Goal: Information Seeking & Learning: Learn about a topic

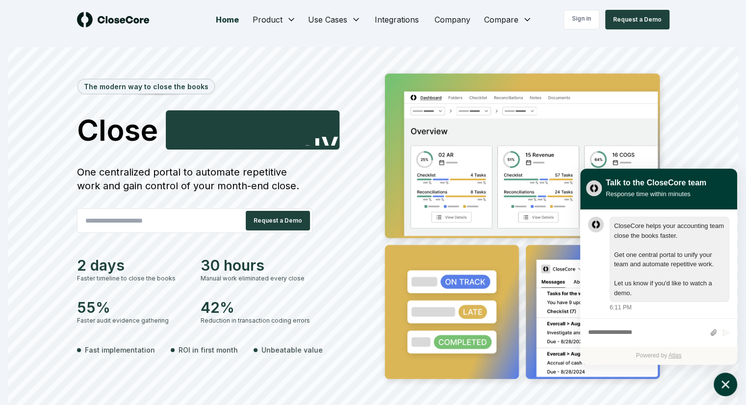
click at [726, 385] on icon "atlas-launcher" at bounding box center [726, 385] width 8 height 8
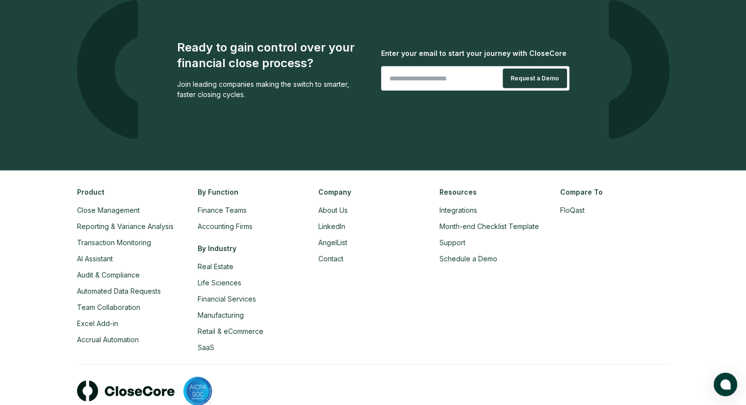
scroll to position [2309, 0]
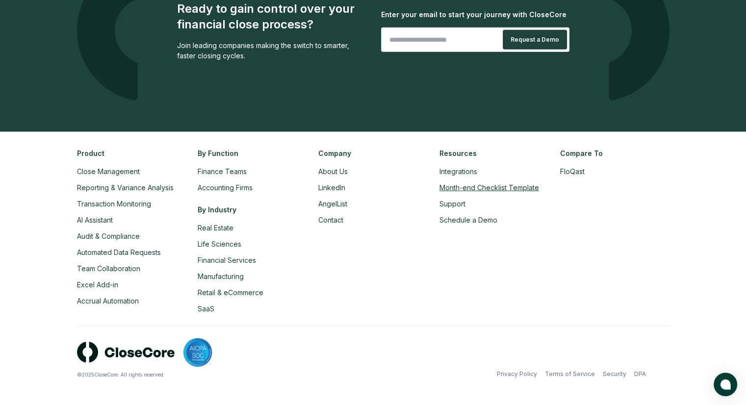
click at [479, 187] on link "Month-end Checklist Template" at bounding box center [490, 188] width 100 height 8
click at [115, 299] on link "Accrual Automation" at bounding box center [108, 301] width 62 height 8
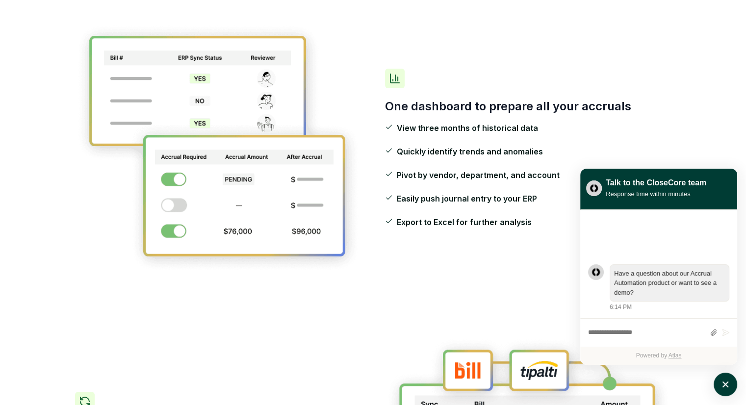
scroll to position [365, 0]
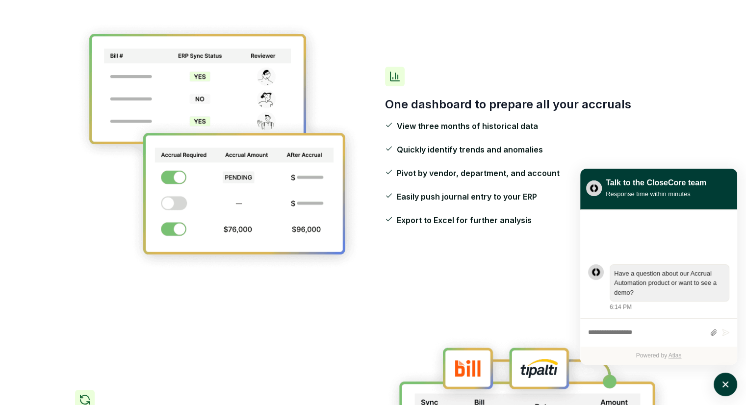
drag, startPoint x: 442, startPoint y: 132, endPoint x: 475, endPoint y: 108, distance: 41.1
click at [475, 108] on div "One dashboard to prepare all your accruals View three months of historical data…" at bounding box center [528, 146] width 287 height 159
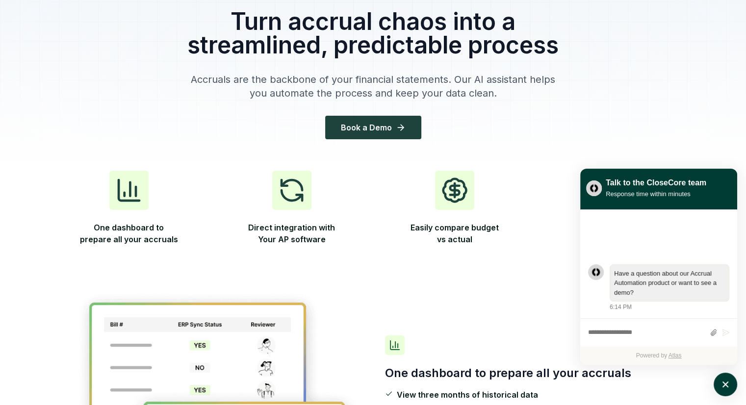
scroll to position [0, 0]
